Goal: Task Accomplishment & Management: Manage account settings

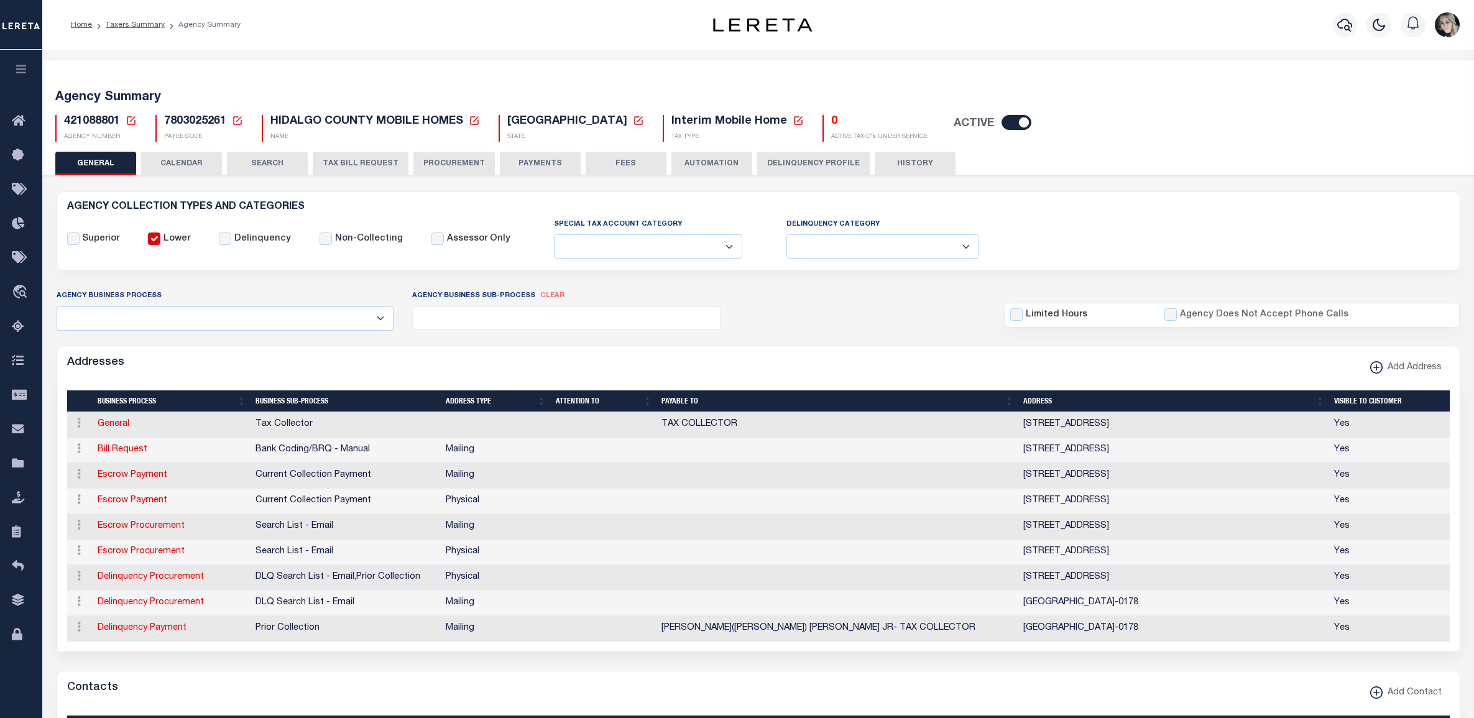
select select
click at [127, 119] on icon at bounding box center [131, 120] width 11 height 11
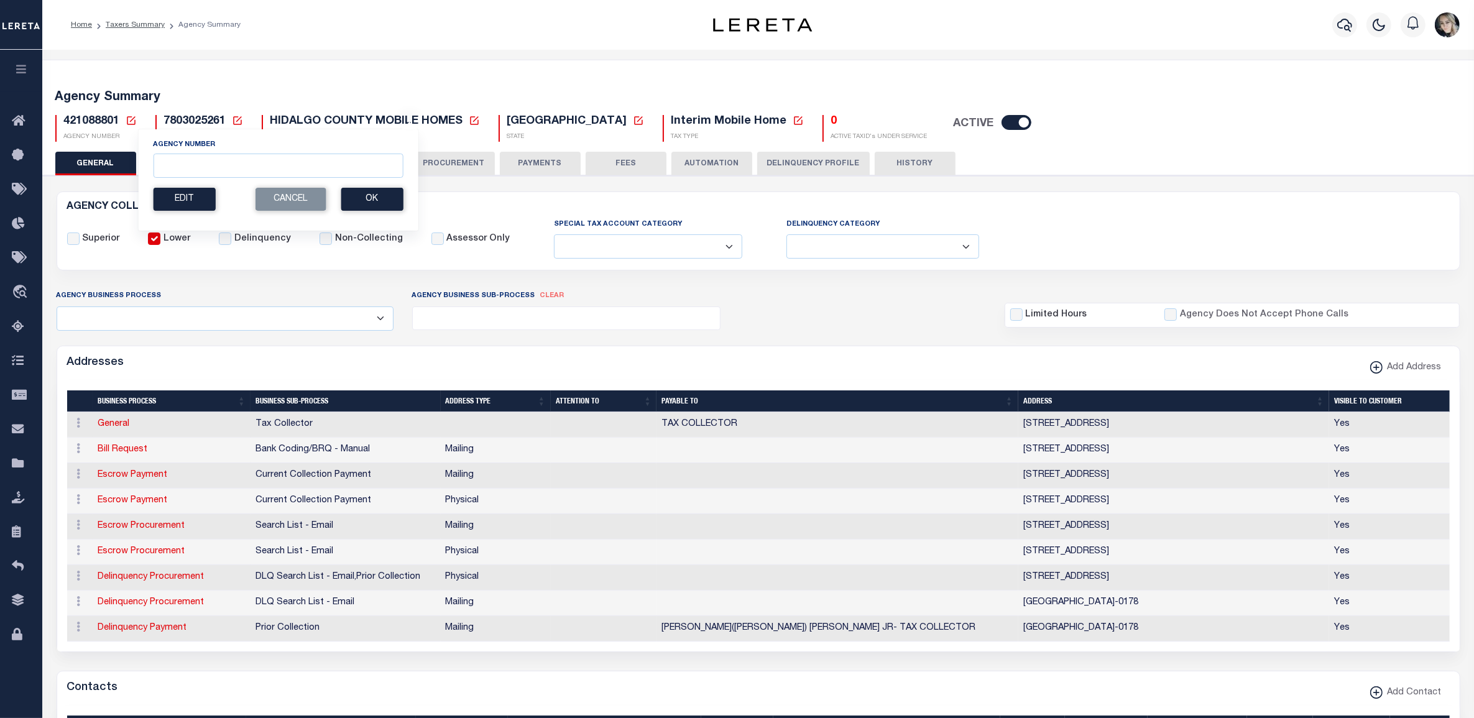
click at [317, 180] on section "Agency Number Edit Cancel Ok" at bounding box center [278, 174] width 250 height 71
click at [317, 175] on input "Agency Number" at bounding box center [278, 166] width 250 height 24
paste input "420720000"
type input "420720000"
click at [370, 198] on button "Ok" at bounding box center [372, 199] width 62 height 23
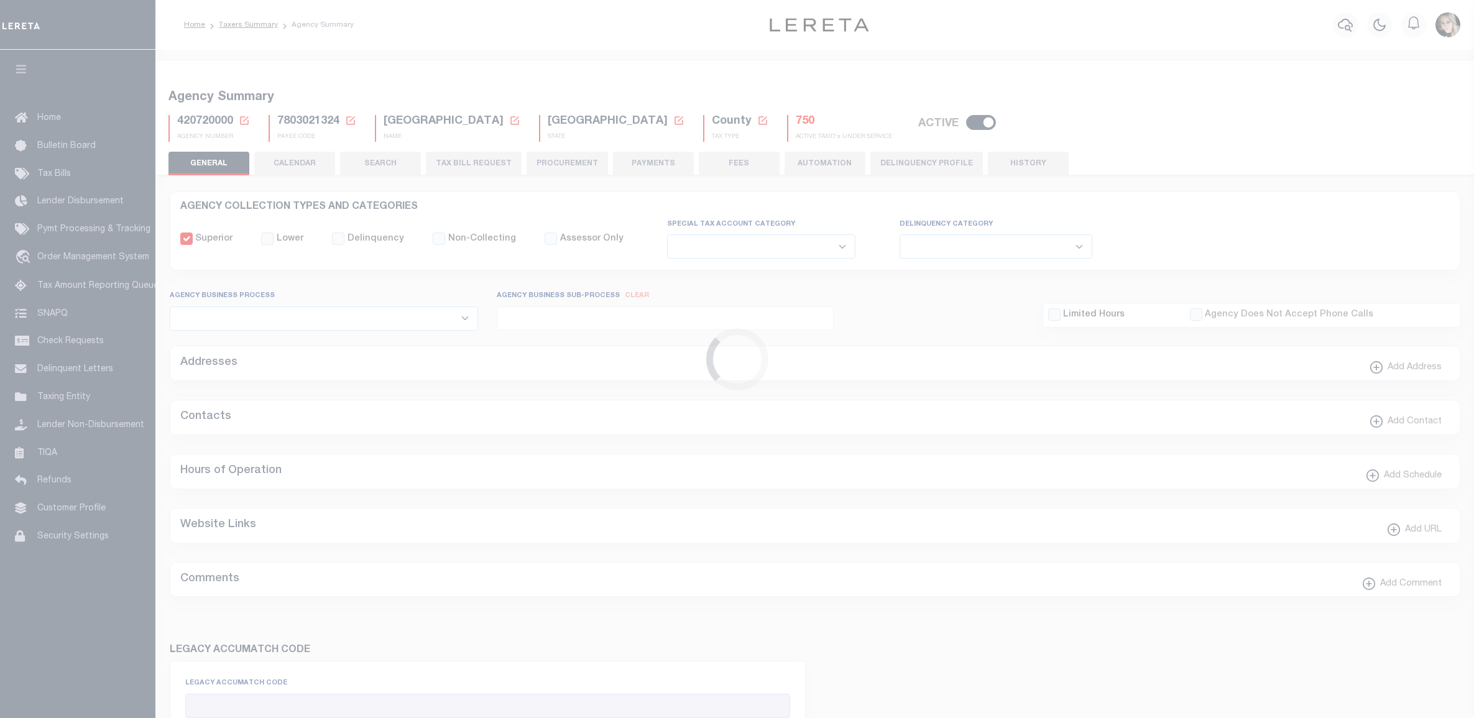
select select
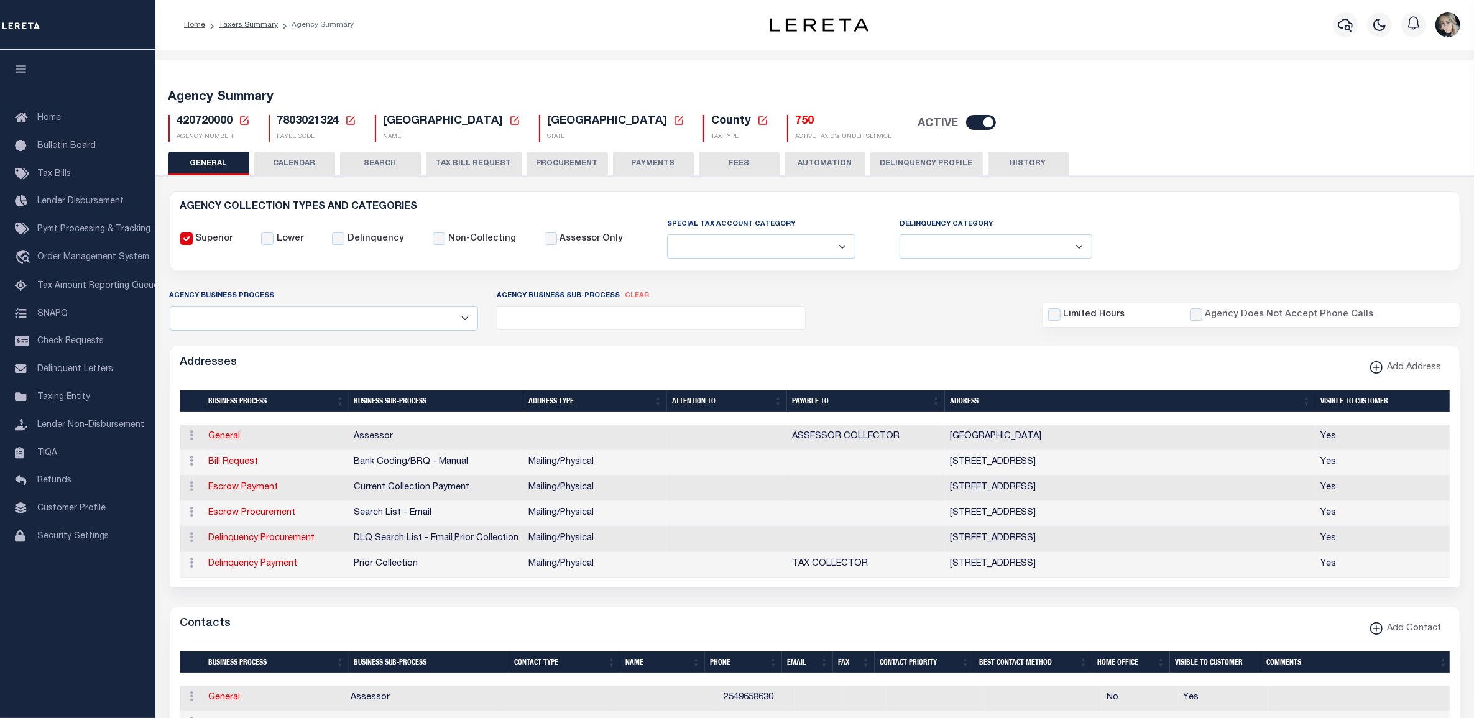
click at [469, 165] on button "TAX BILL REQUEST" at bounding box center [474, 164] width 96 height 24
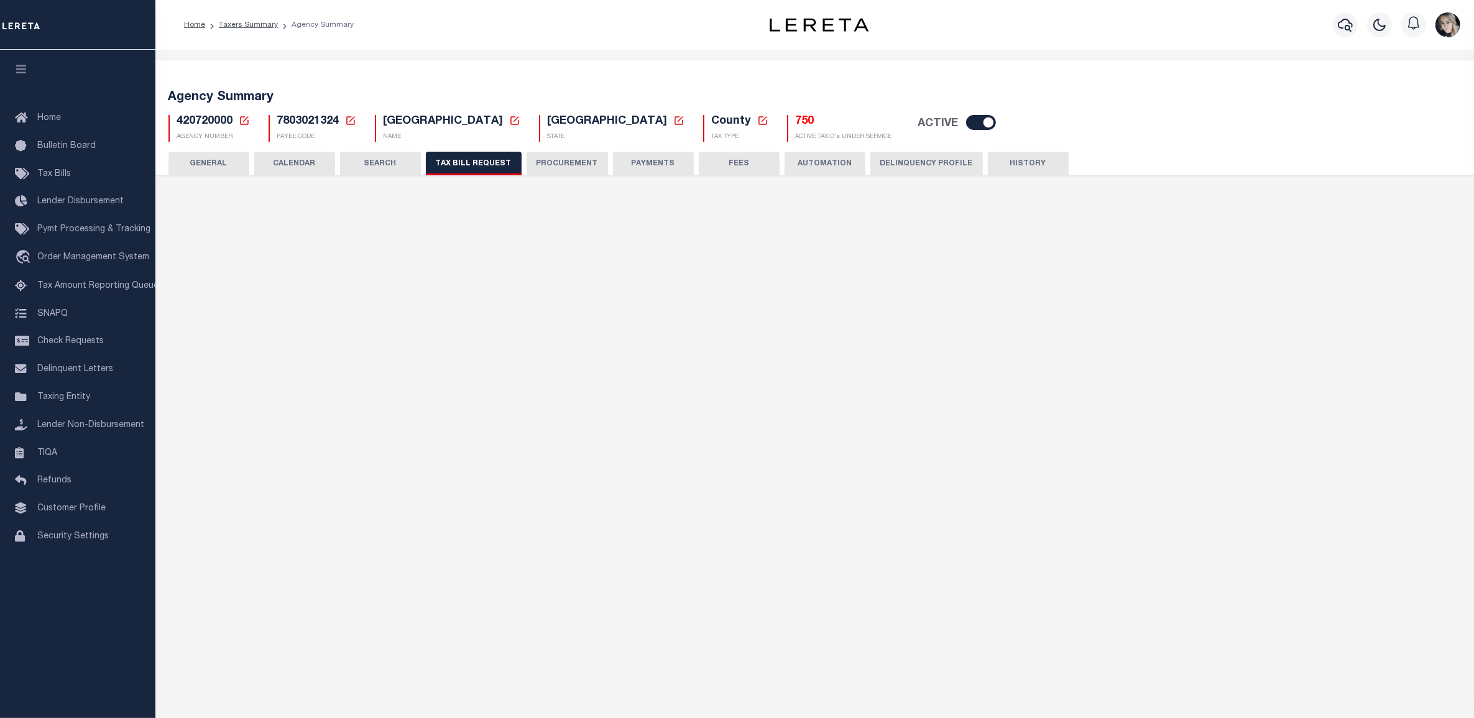
select select "29"
checkbox input "false"
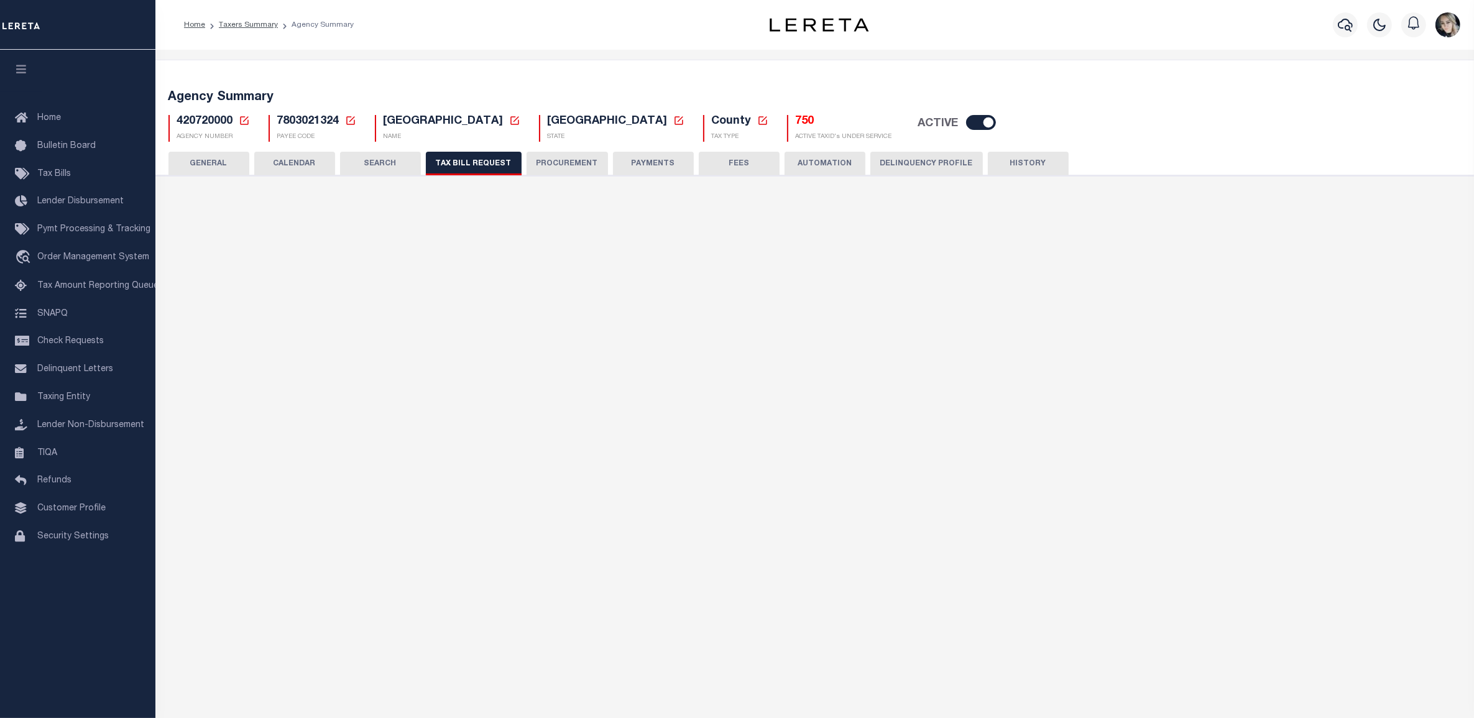
select select "20"
select select "false"
select select
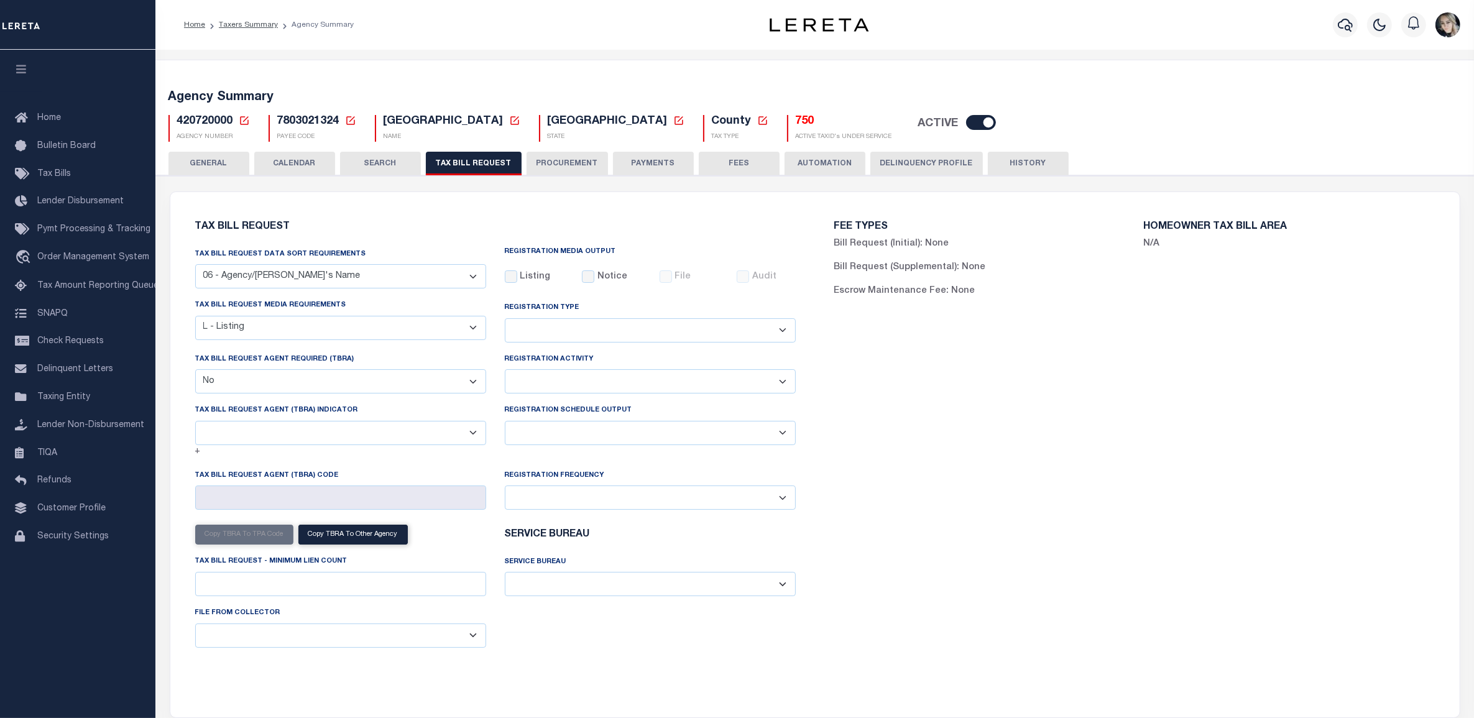
click at [262, 328] on select "A - Listing, File B - Blank Disk E - Notice, Listing F - Form G - Survey L - Li…" at bounding box center [340, 328] width 291 height 24
select select "22"
click at [195, 316] on select "A - Listing, File B - Blank Disk E - Notice, Listing F - Form G - Survey L - Li…" at bounding box center [340, 328] width 291 height 24
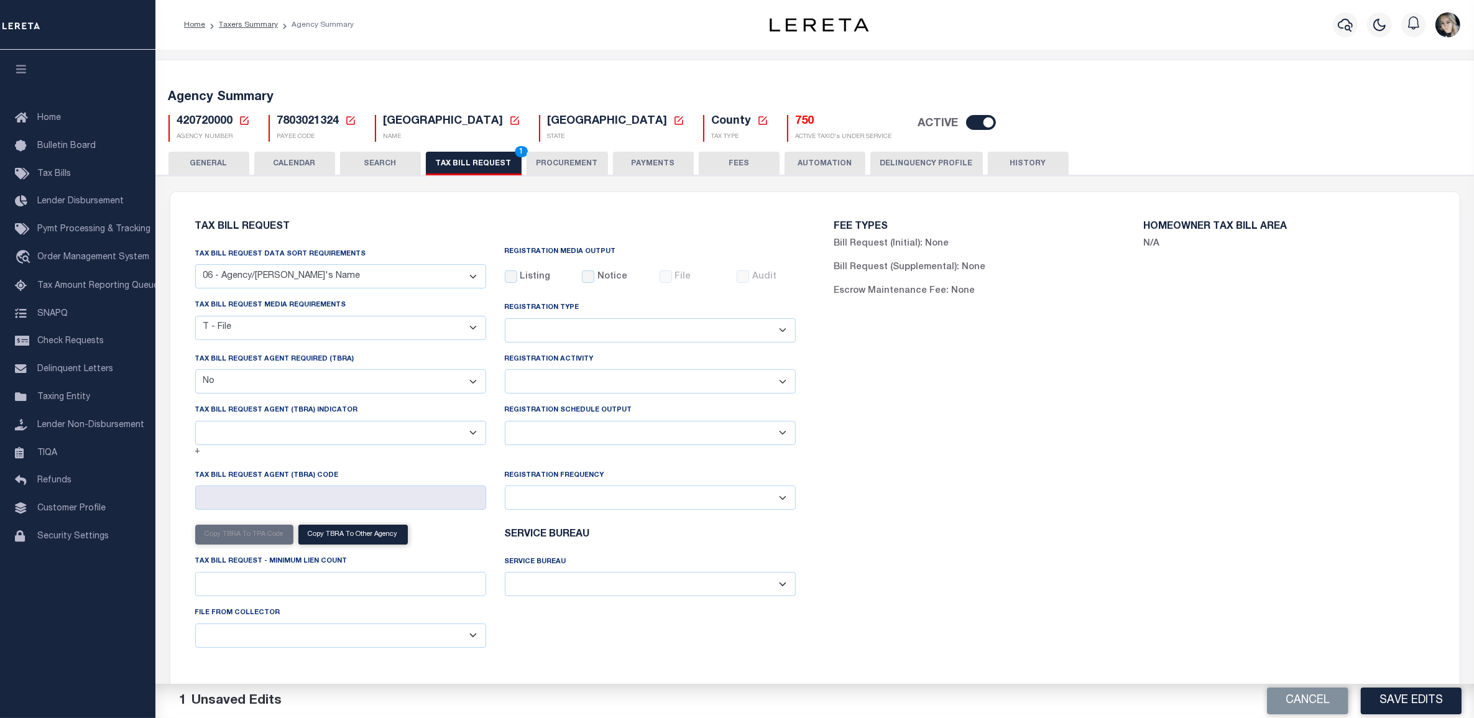
click at [912, 428] on div "FEE TYPES Bill Request (Initial): None Bill Request (Supplemental): None Escrow…" at bounding box center [1134, 447] width 639 height 480
click at [1416, 700] on button "Save Edits" at bounding box center [1411, 700] width 101 height 27
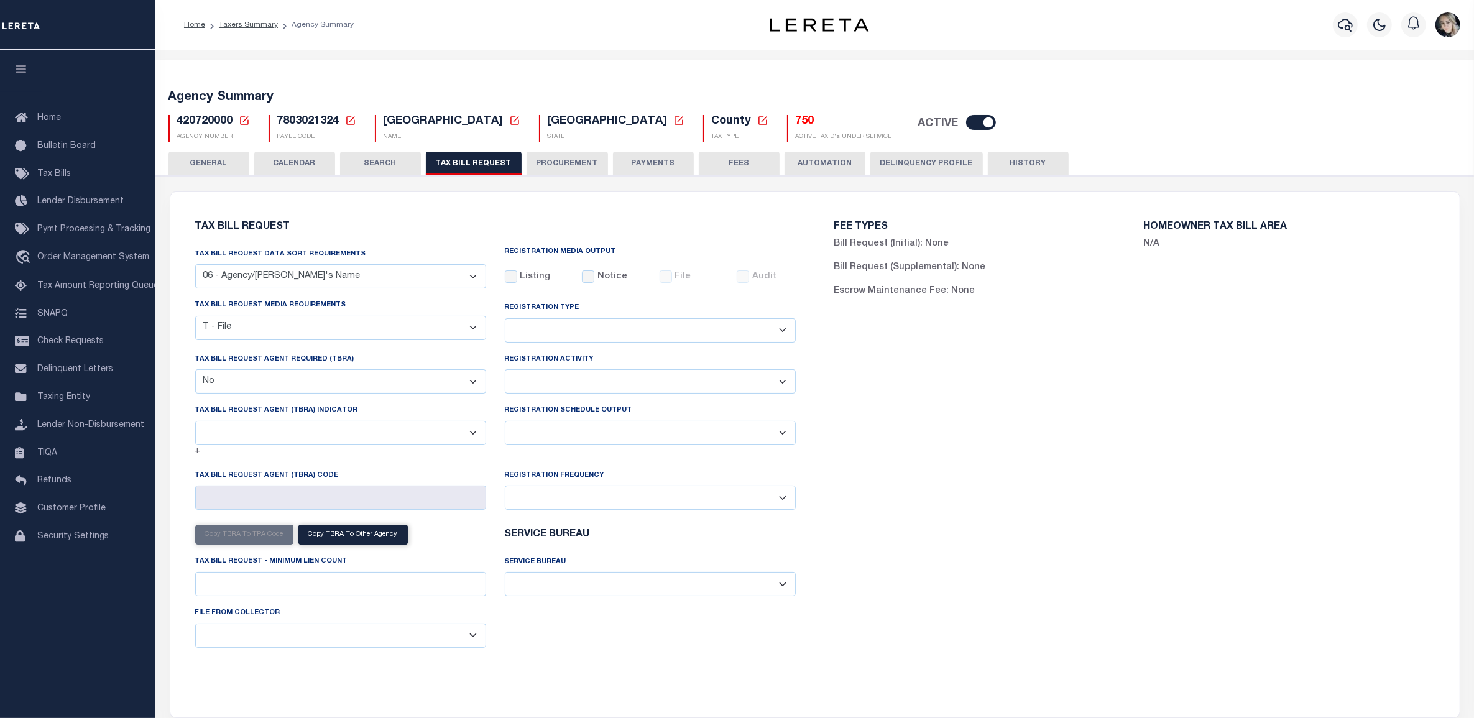
click at [796, 123] on h5 "750" at bounding box center [844, 122] width 96 height 14
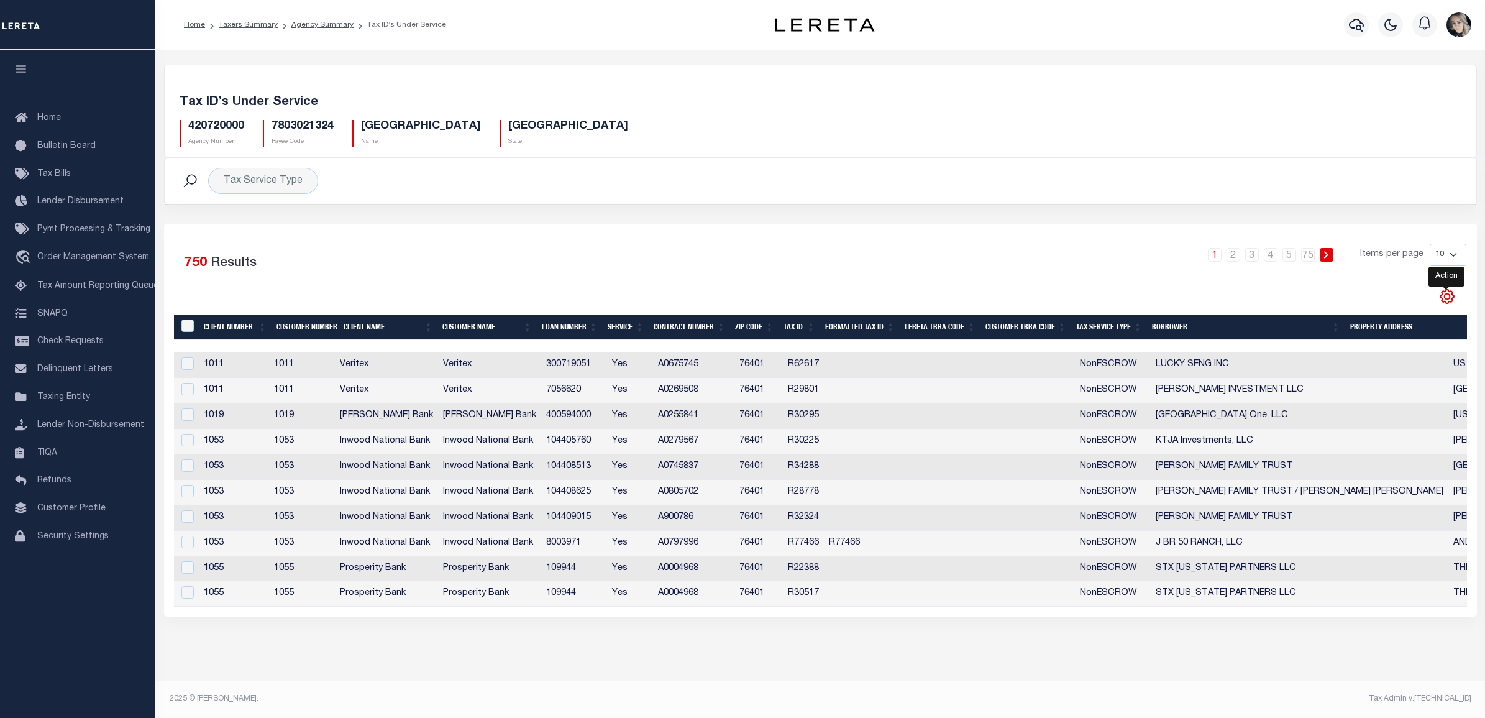
click at [1449, 297] on icon "" at bounding box center [1447, 296] width 16 height 16
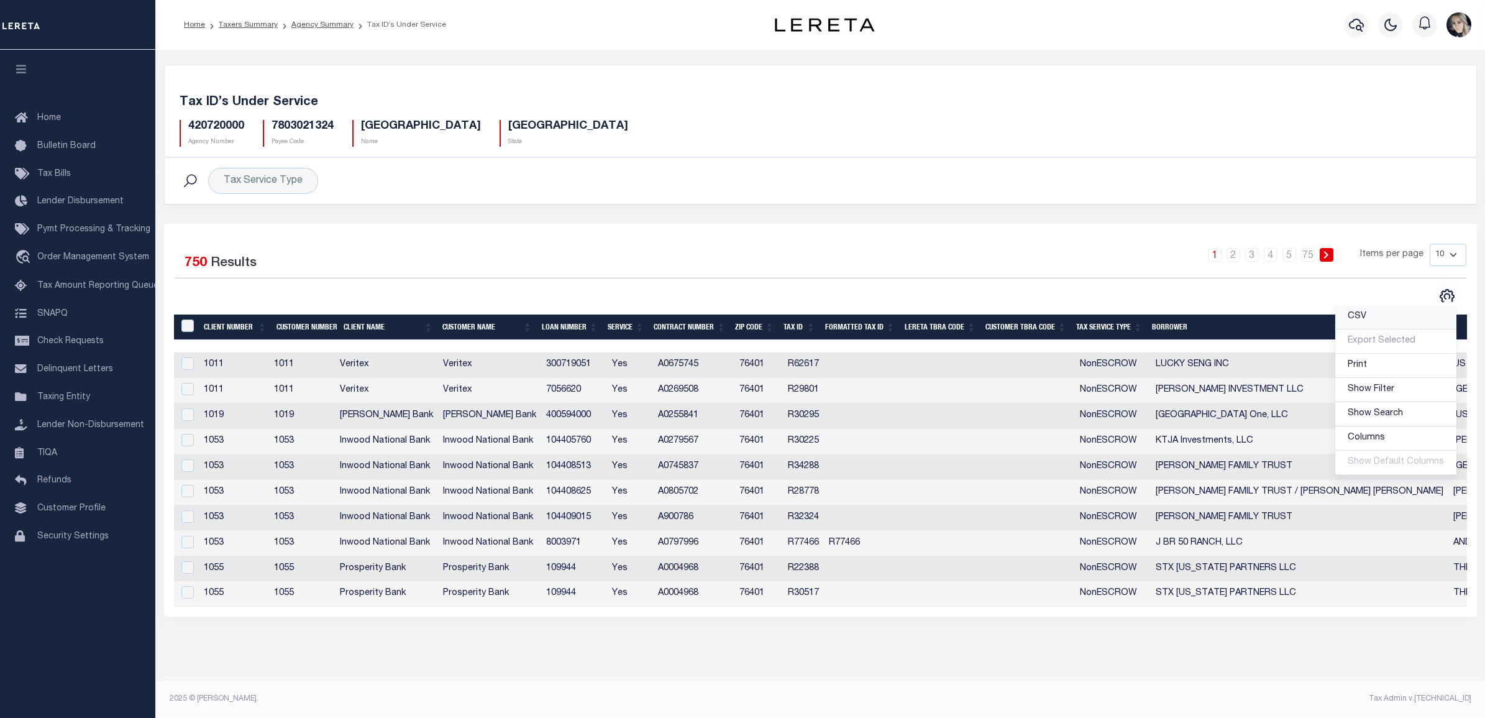
click at [1400, 318] on link "CSV" at bounding box center [1396, 317] width 121 height 24
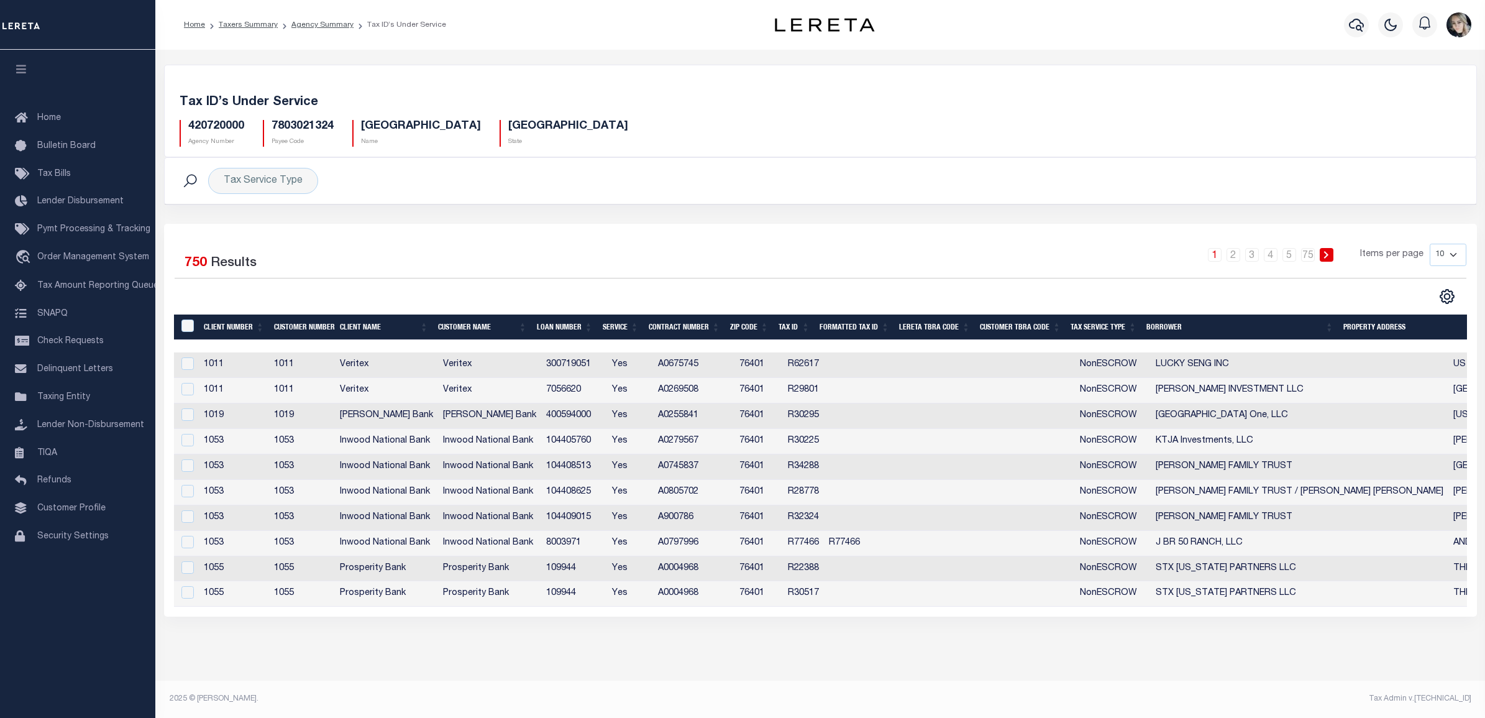
click at [549, 265] on div "1 2 3 4 5 … 75 Items per page 10 25 50 100" at bounding box center [984, 260] width 965 height 32
click at [221, 129] on h5 "420720000" at bounding box center [216, 127] width 56 height 14
copy h5 "420720000"
drag, startPoint x: 577, startPoint y: 92, endPoint x: 532, endPoint y: 92, distance: 44.7
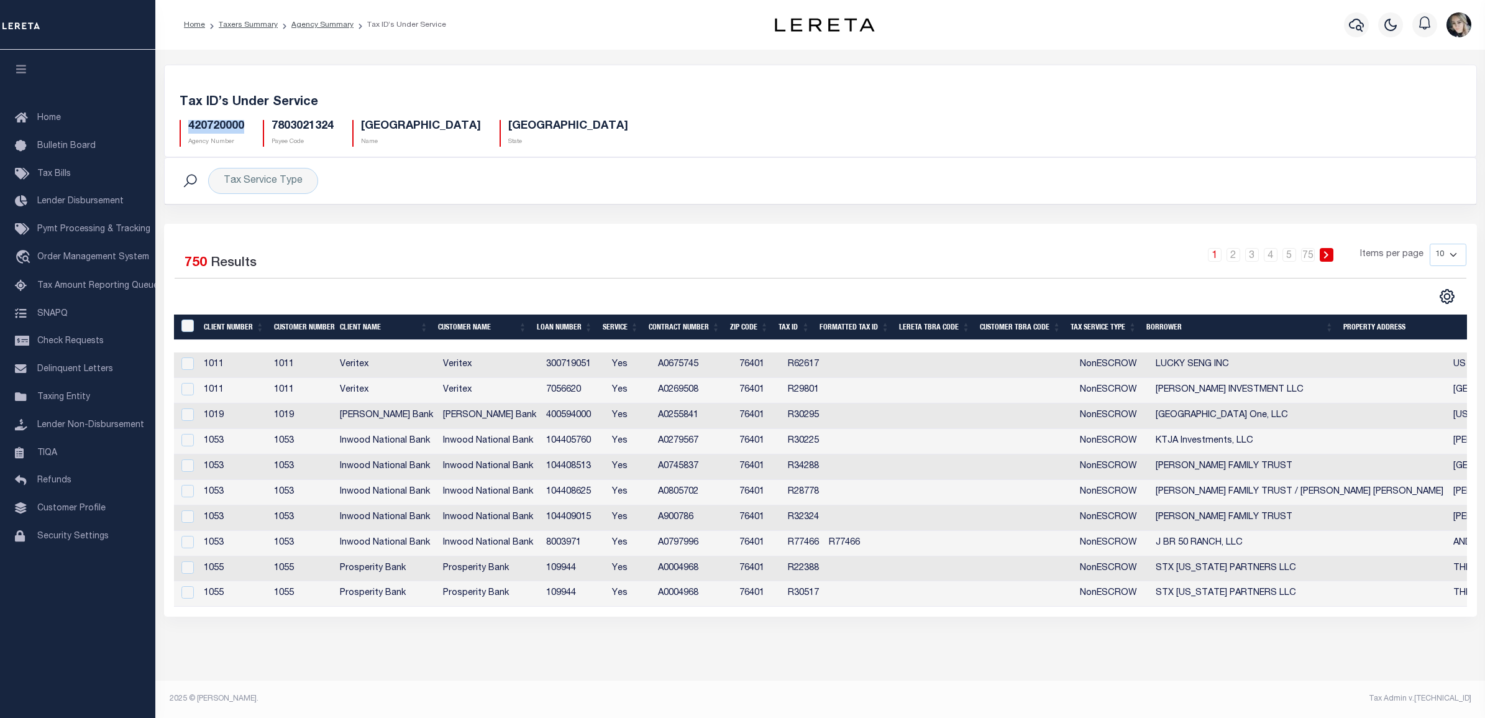
click at [577, 92] on div "Tax ID’s Under Service 420720000 Agency Number 7803021324 Payee Code ERATH COUN…" at bounding box center [821, 118] width 1312 height 76
click at [305, 24] on link "Agency Summary" at bounding box center [322, 24] width 62 height 7
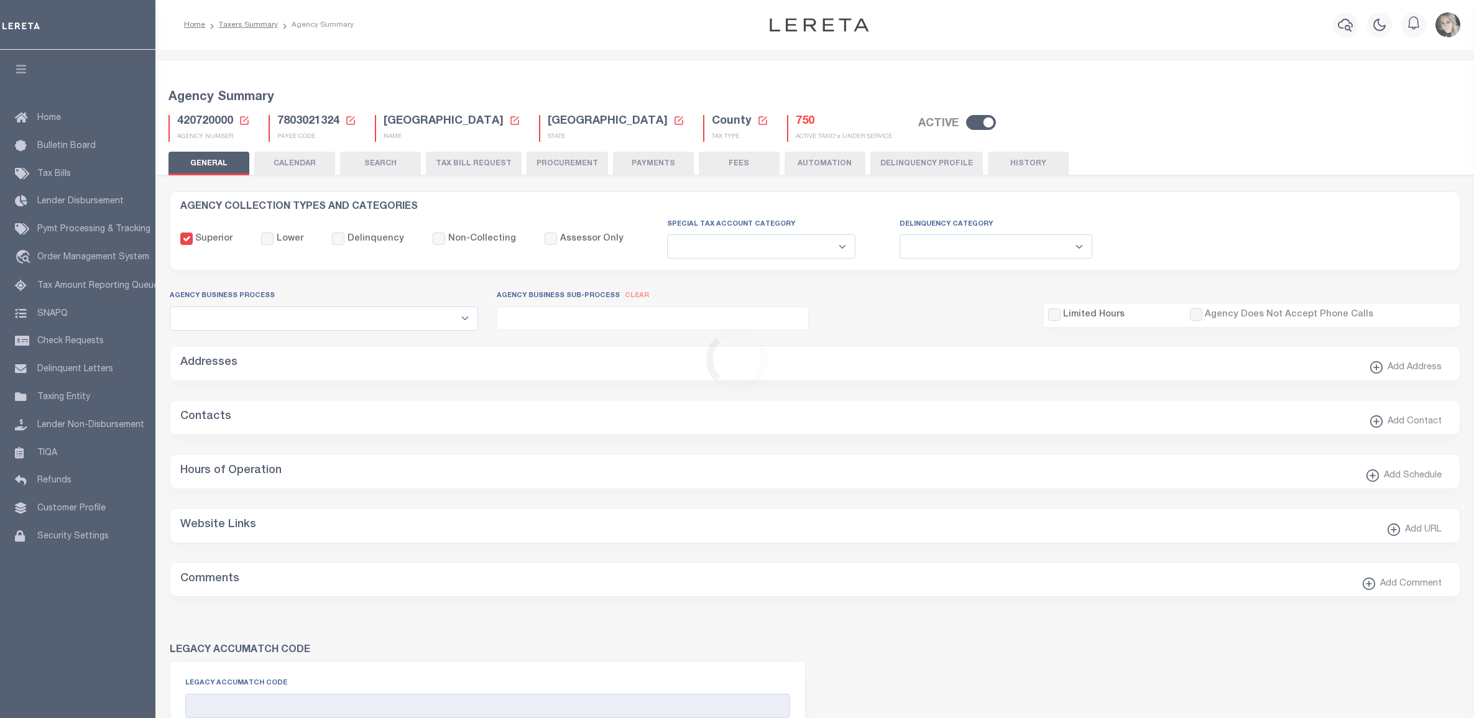
select select
click at [243, 122] on icon at bounding box center [244, 120] width 11 height 11
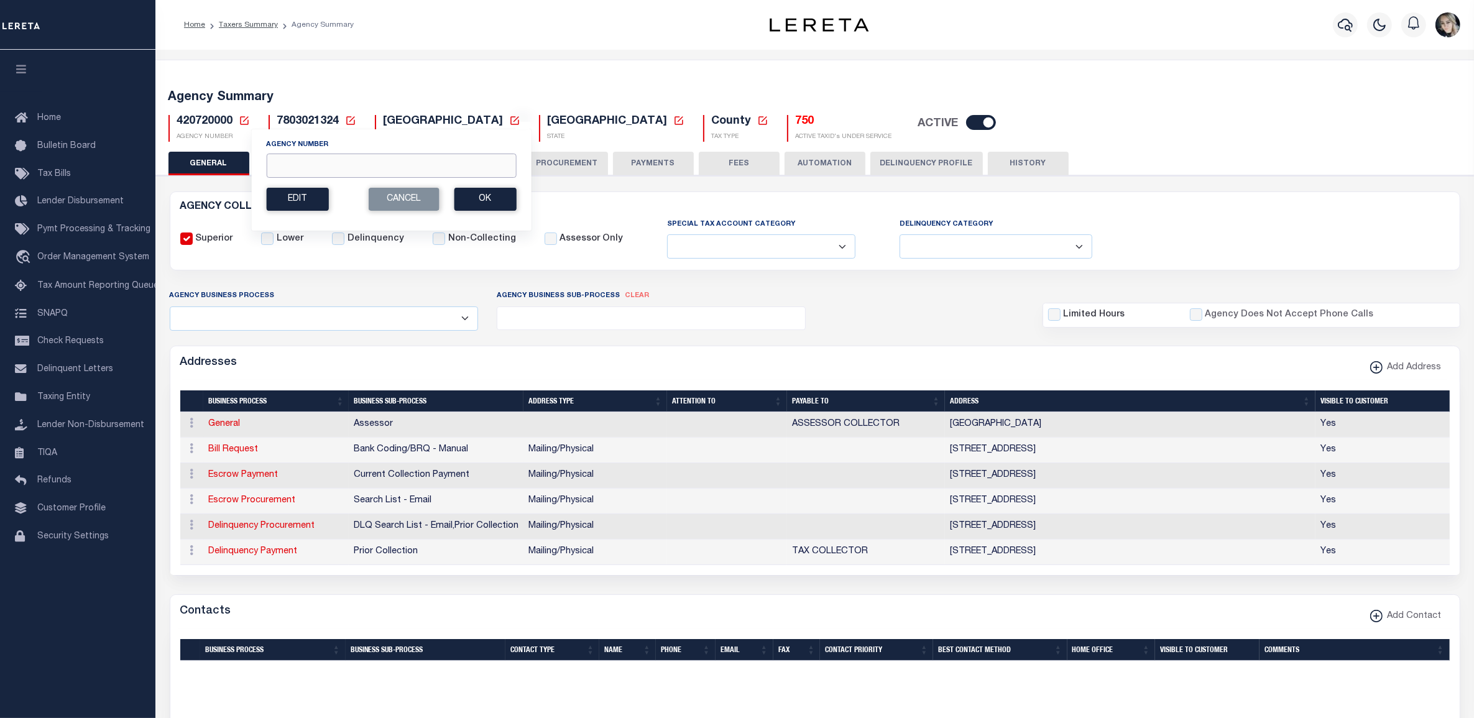
click at [308, 169] on input "Agency Number" at bounding box center [391, 166] width 250 height 24
paste input "420728801"
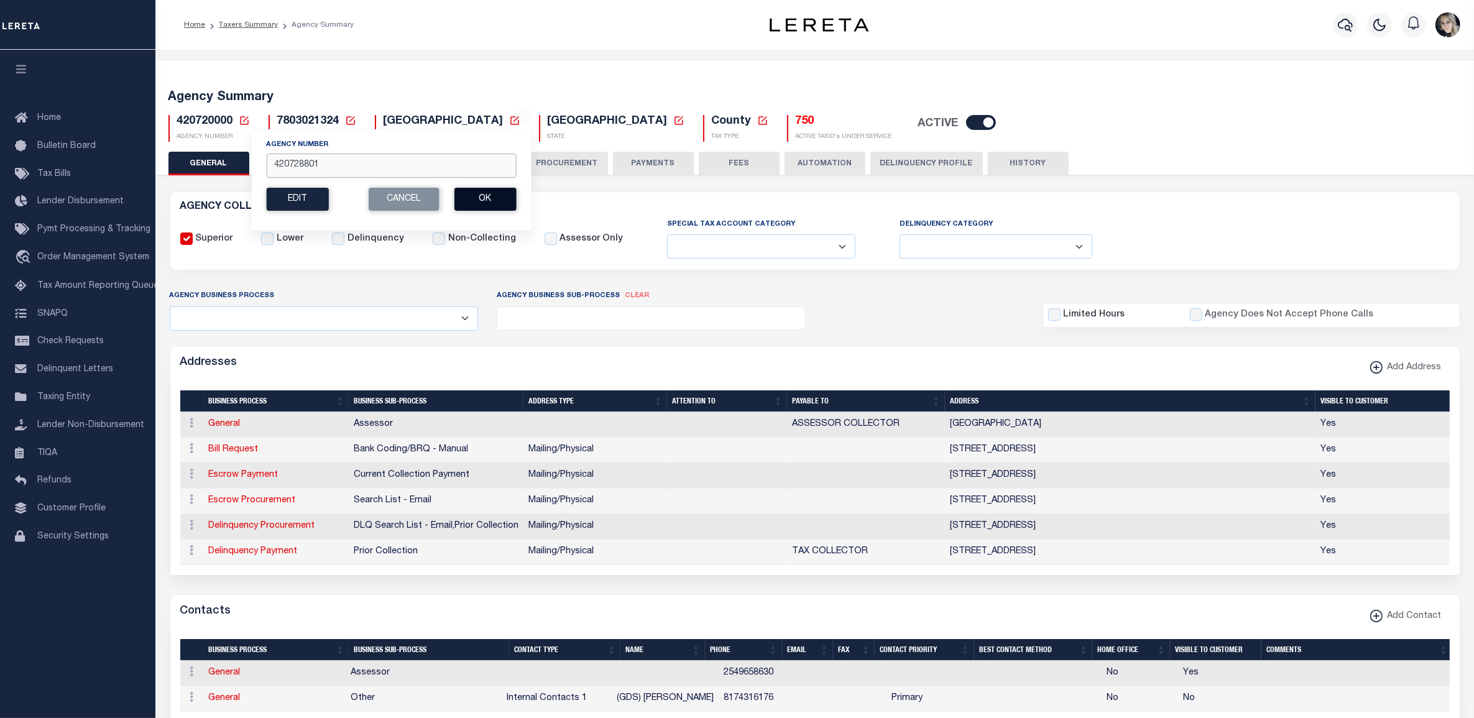
type input "420728801"
click at [488, 198] on button "Ok" at bounding box center [485, 199] width 62 height 23
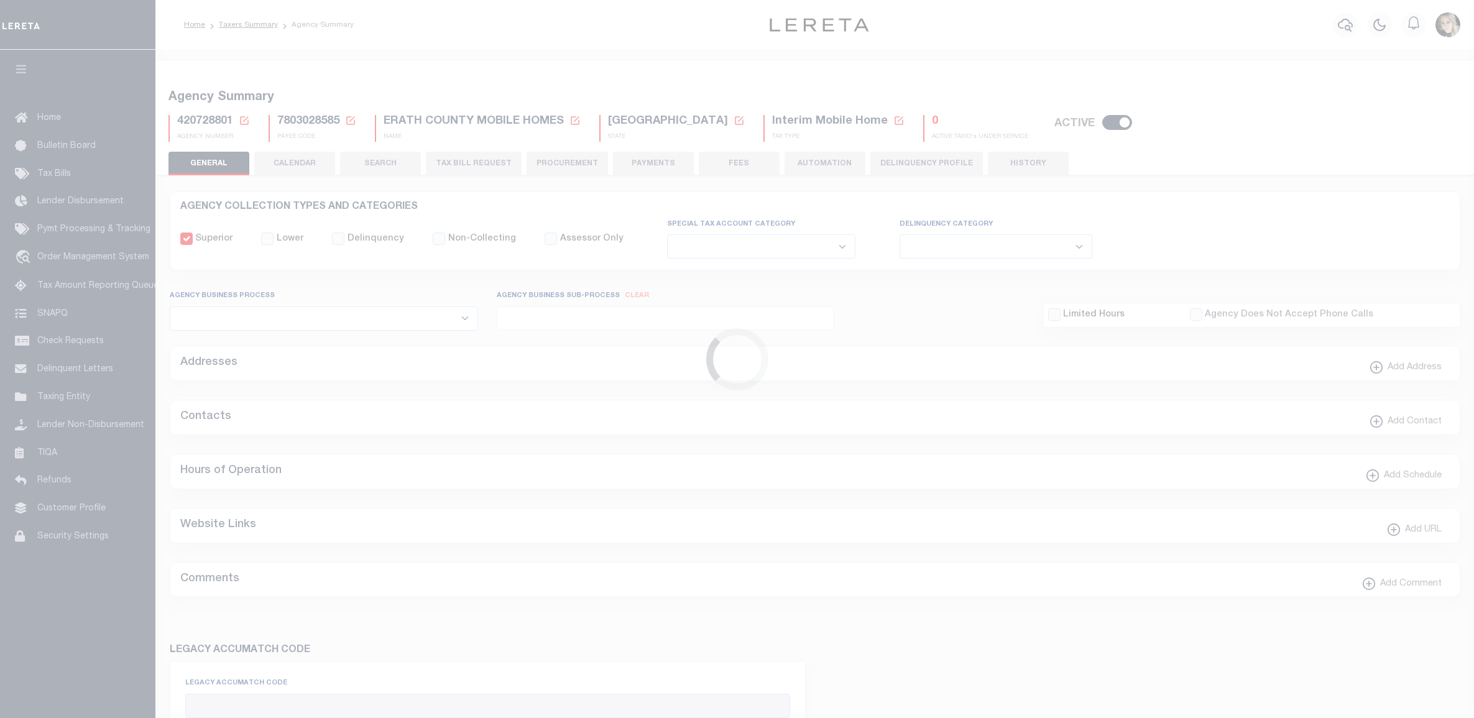
select select
click at [479, 168] on button "TAX BILL REQUEST" at bounding box center [474, 164] width 96 height 24
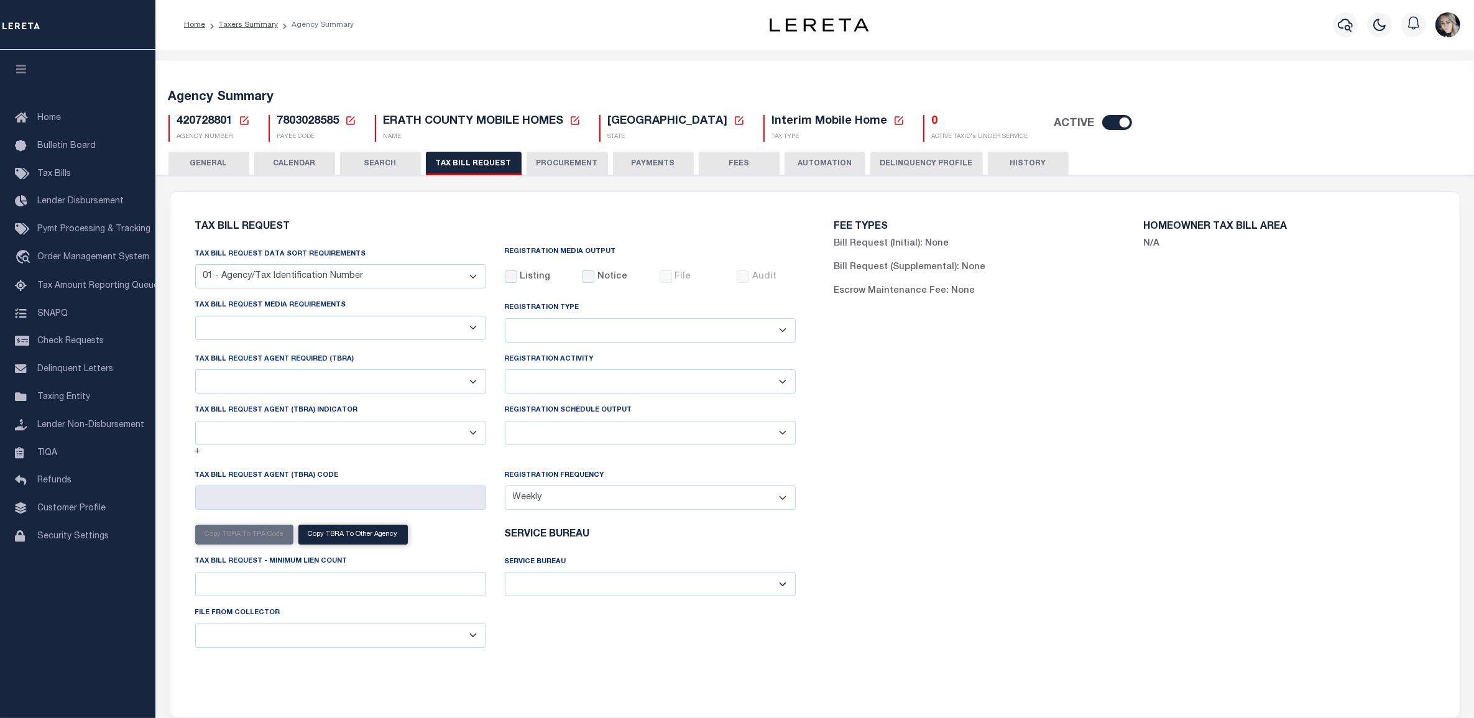
select select "29"
checkbox input "false"
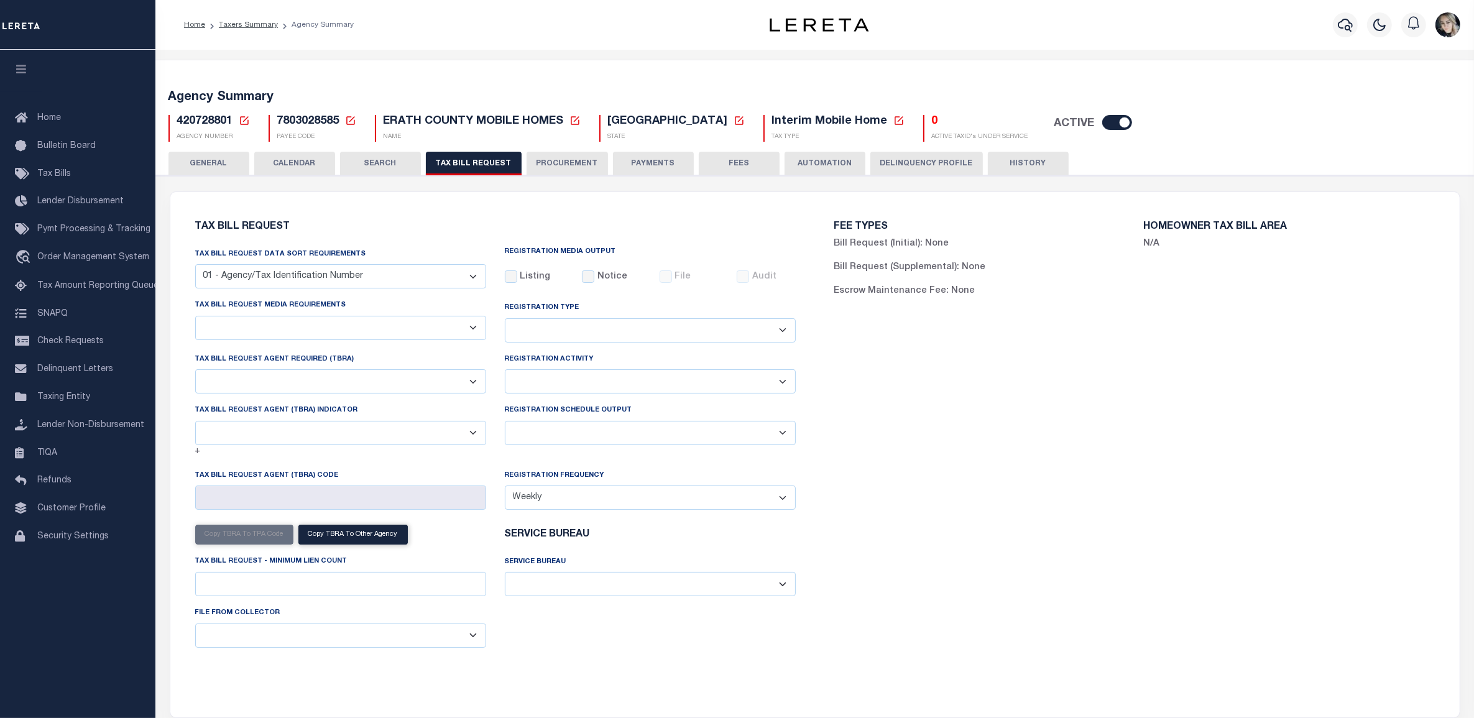
select select "20"
select select "false"
select select
click at [303, 327] on select "A - Listing, File B - Blank Disk E - Notice, Listing F - Form G - Survey L - Li…" at bounding box center [340, 328] width 291 height 24
select select "22"
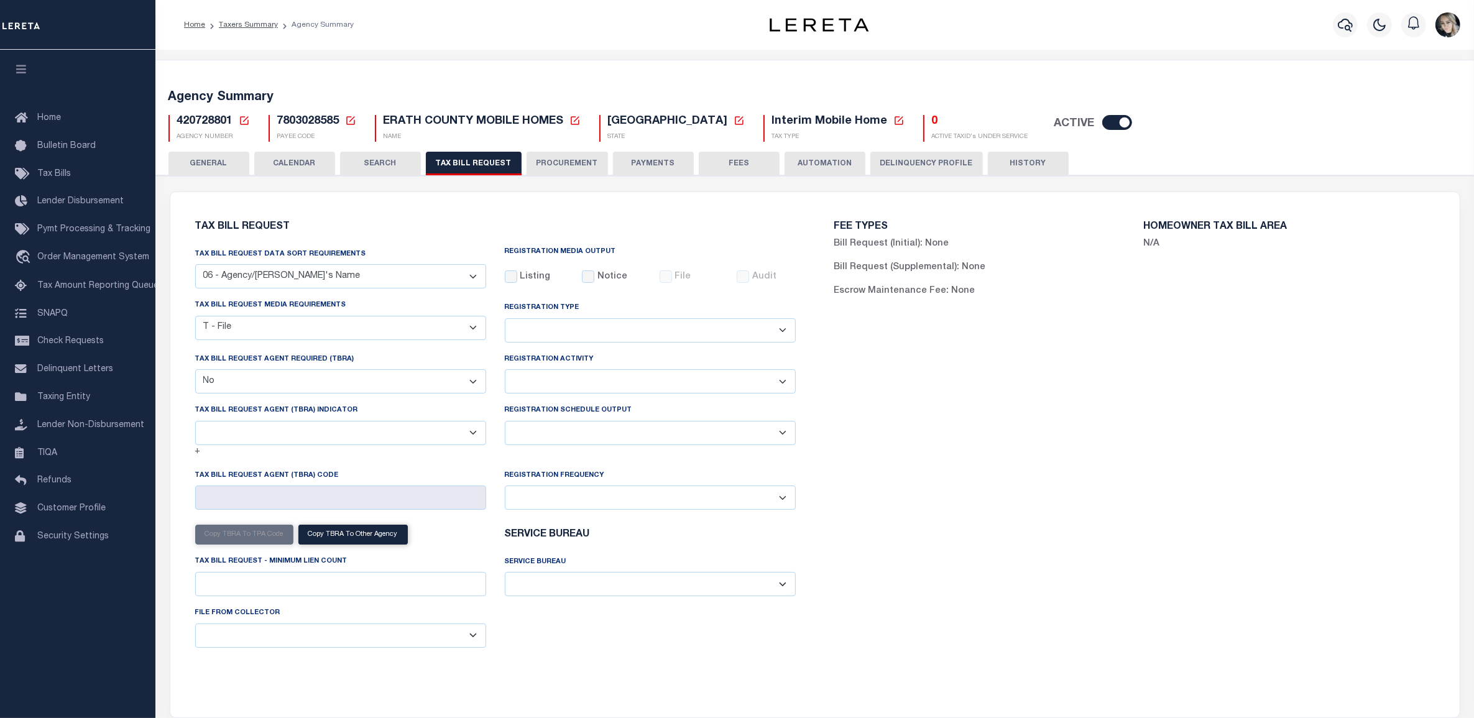
click at [195, 316] on select "A - Listing, File B - Blank Disk E - Notice, Listing F - Form G - Survey L - Li…" at bounding box center [340, 328] width 291 height 24
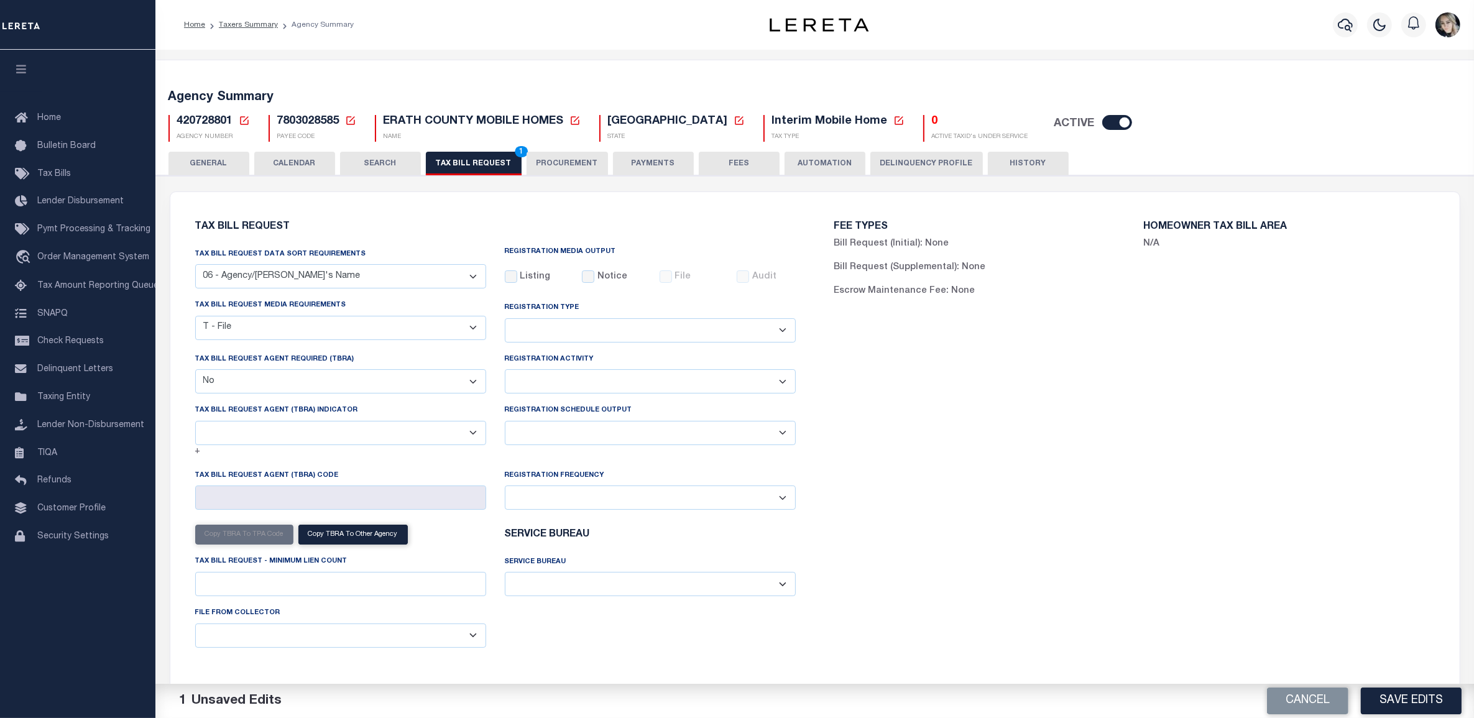
click at [675, 444] on select "Delta File Full File" at bounding box center [650, 433] width 291 height 24
select select "1"
click at [505, 423] on select "Delta File Full File" at bounding box center [650, 433] width 291 height 24
click at [1447, 703] on button "Save Edits" at bounding box center [1411, 700] width 101 height 27
